Goal: Navigation & Orientation: Find specific page/section

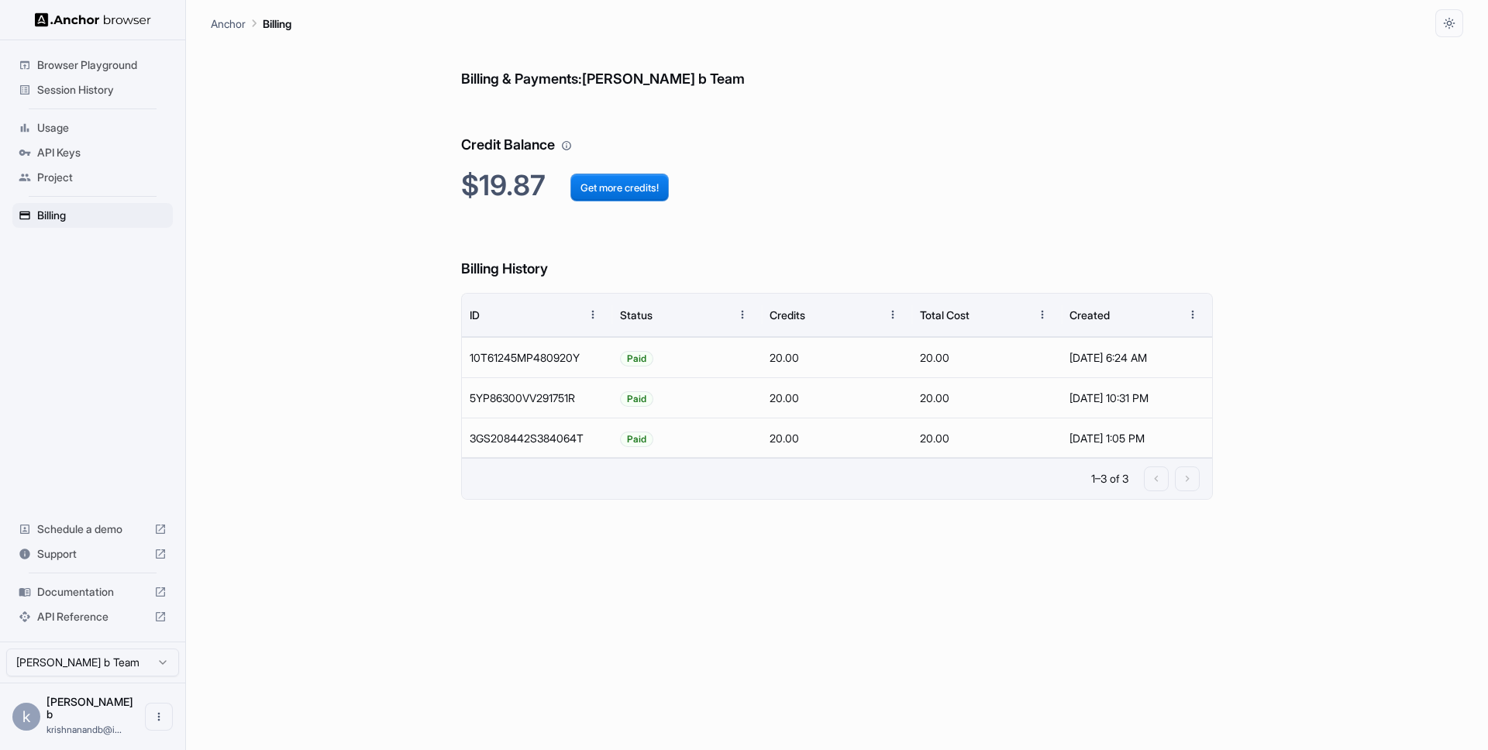
click at [98, 94] on span "Session History" at bounding box center [101, 90] width 129 height 16
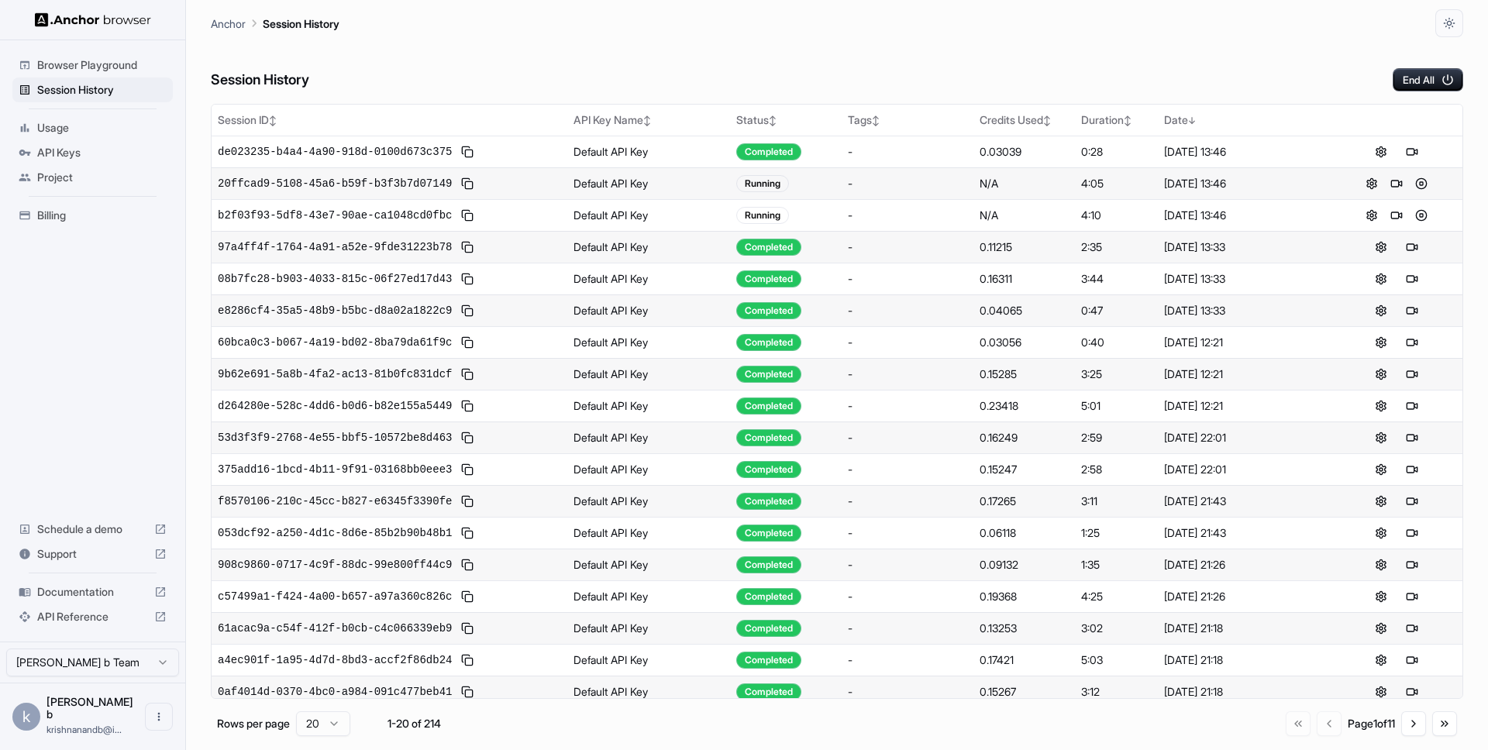
click at [395, 40] on div "Session History End All" at bounding box center [837, 64] width 1253 height 54
